Goal: Transaction & Acquisition: Subscribe to service/newsletter

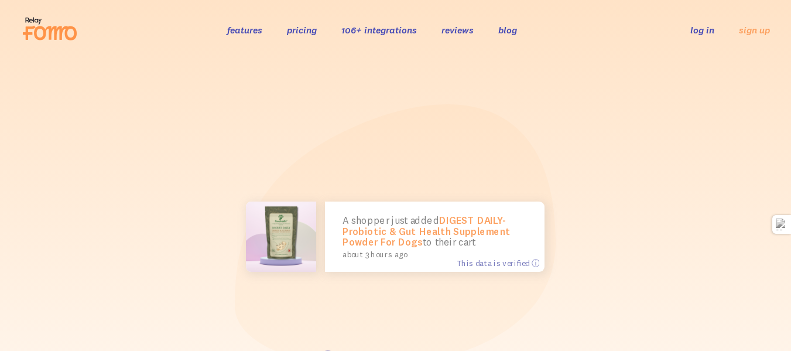
click at [250, 32] on link "features" at bounding box center [244, 30] width 35 height 12
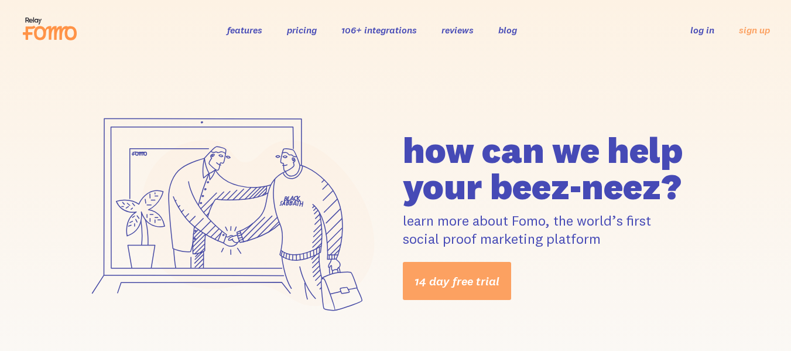
click at [301, 30] on link "pricing" at bounding box center [302, 30] width 30 height 12
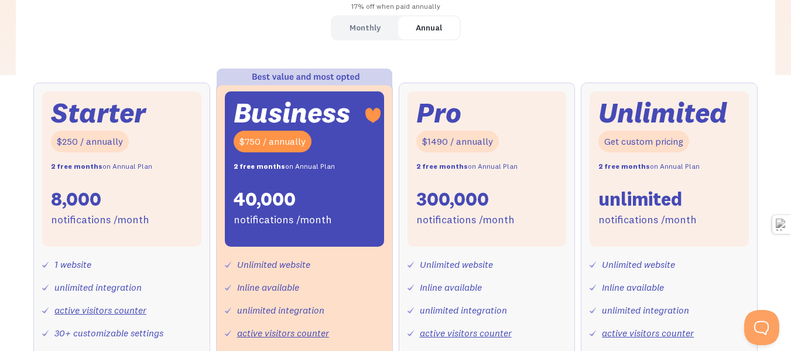
scroll to position [375, 0]
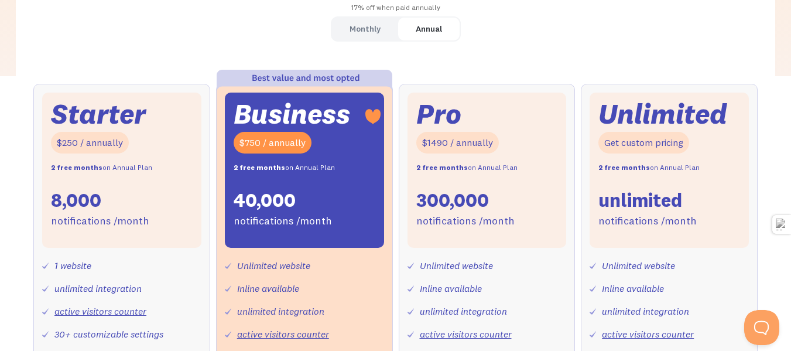
click at [606, 36] on div "Monthly Annual Starter $25 / month 8,000 notifications /month 1 website unlimit…" at bounding box center [395, 285] width 759 height 539
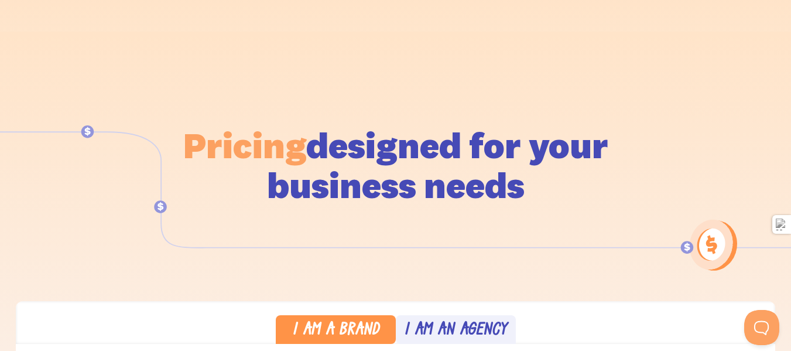
scroll to position [0, 0]
